Goal: Share content

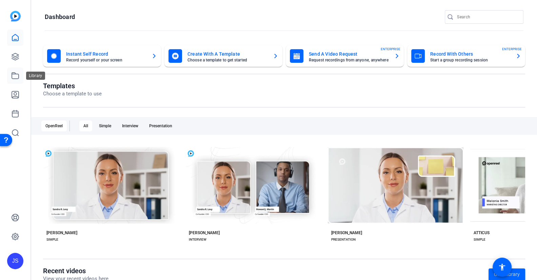
click at [15, 76] on icon at bounding box center [15, 76] width 8 height 8
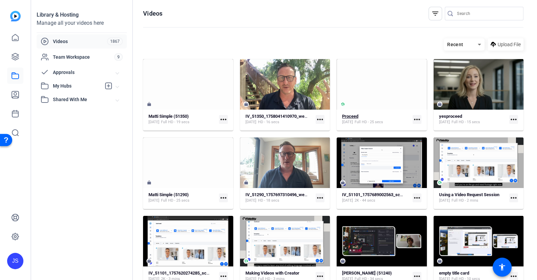
click at [356, 116] on strong "Proceed" at bounding box center [350, 116] width 16 height 5
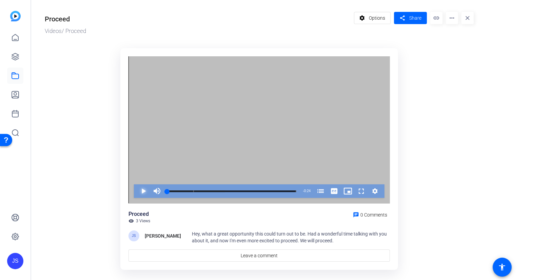
click at [137, 191] on span "Video Player" at bounding box center [137, 191] width 0 height 14
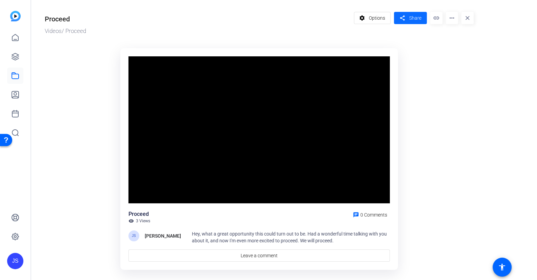
click at [409, 20] on span "Share" at bounding box center [415, 18] width 12 height 7
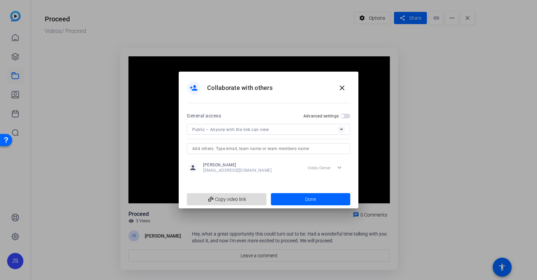
click at [229, 198] on span "add_link Copy video link" at bounding box center [226, 199] width 69 height 13
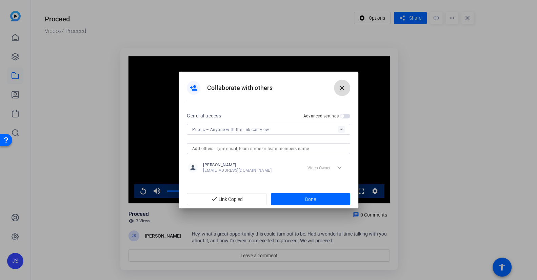
click at [343, 88] on mat-icon "close" at bounding box center [342, 88] width 8 height 8
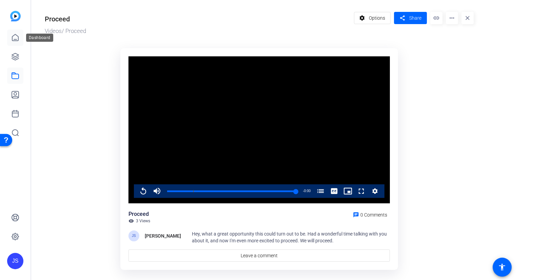
click at [16, 38] on icon at bounding box center [15, 38] width 8 height 8
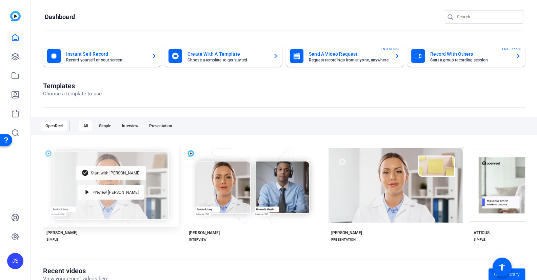
click at [106, 172] on span "Start with [PERSON_NAME]" at bounding box center [116, 173] width 50 height 4
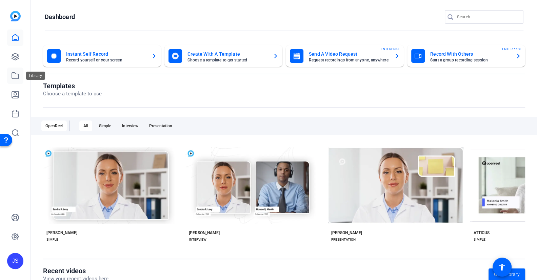
click at [17, 78] on icon at bounding box center [15, 76] width 8 height 8
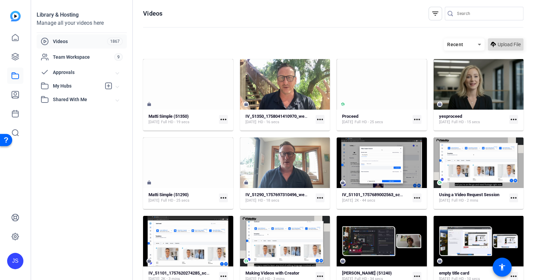
click at [500, 43] on span "Upload File" at bounding box center [509, 44] width 23 height 7
